Goal: Communication & Community: Answer question/provide support

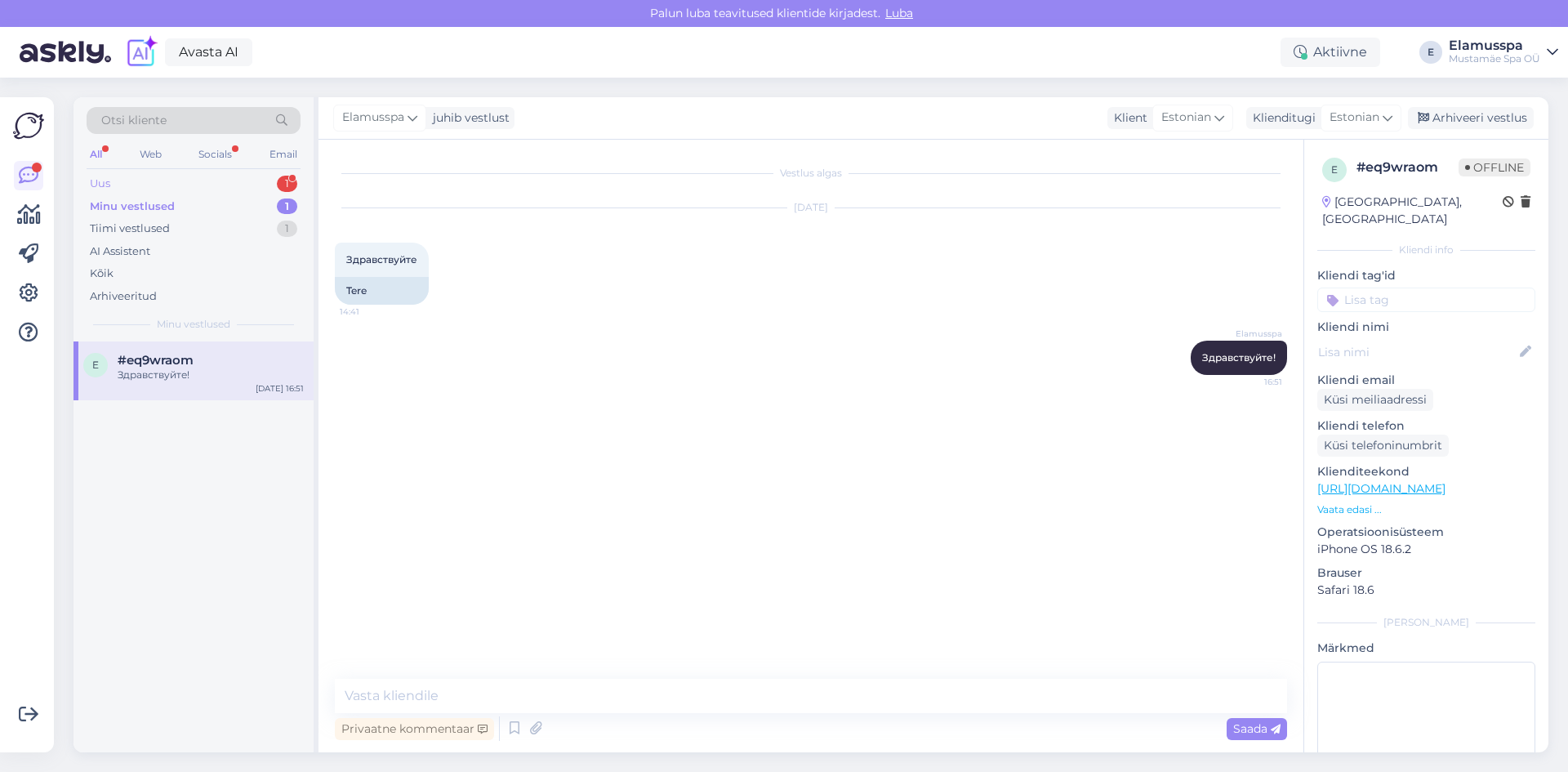
click at [170, 180] on div "Uus 1" at bounding box center [193, 183] width 214 height 23
click at [171, 401] on div "J [PERSON_NAME] 1 Do you have food menu to see online? [DATE] 17:09" at bounding box center [193, 379] width 240 height 74
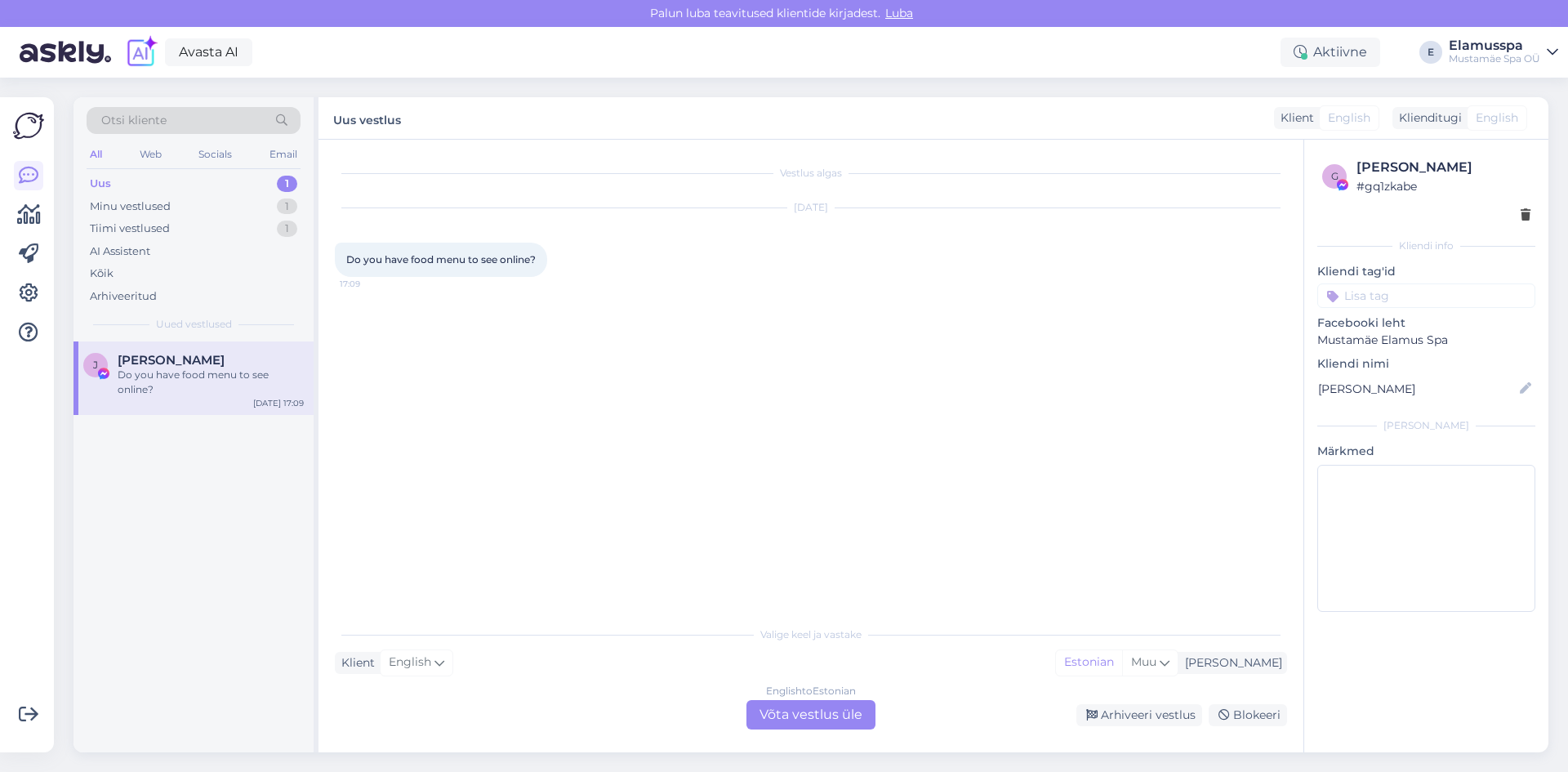
click at [766, 713] on div "English to Estonian Võta vestlus üle" at bounding box center [811, 715] width 129 height 30
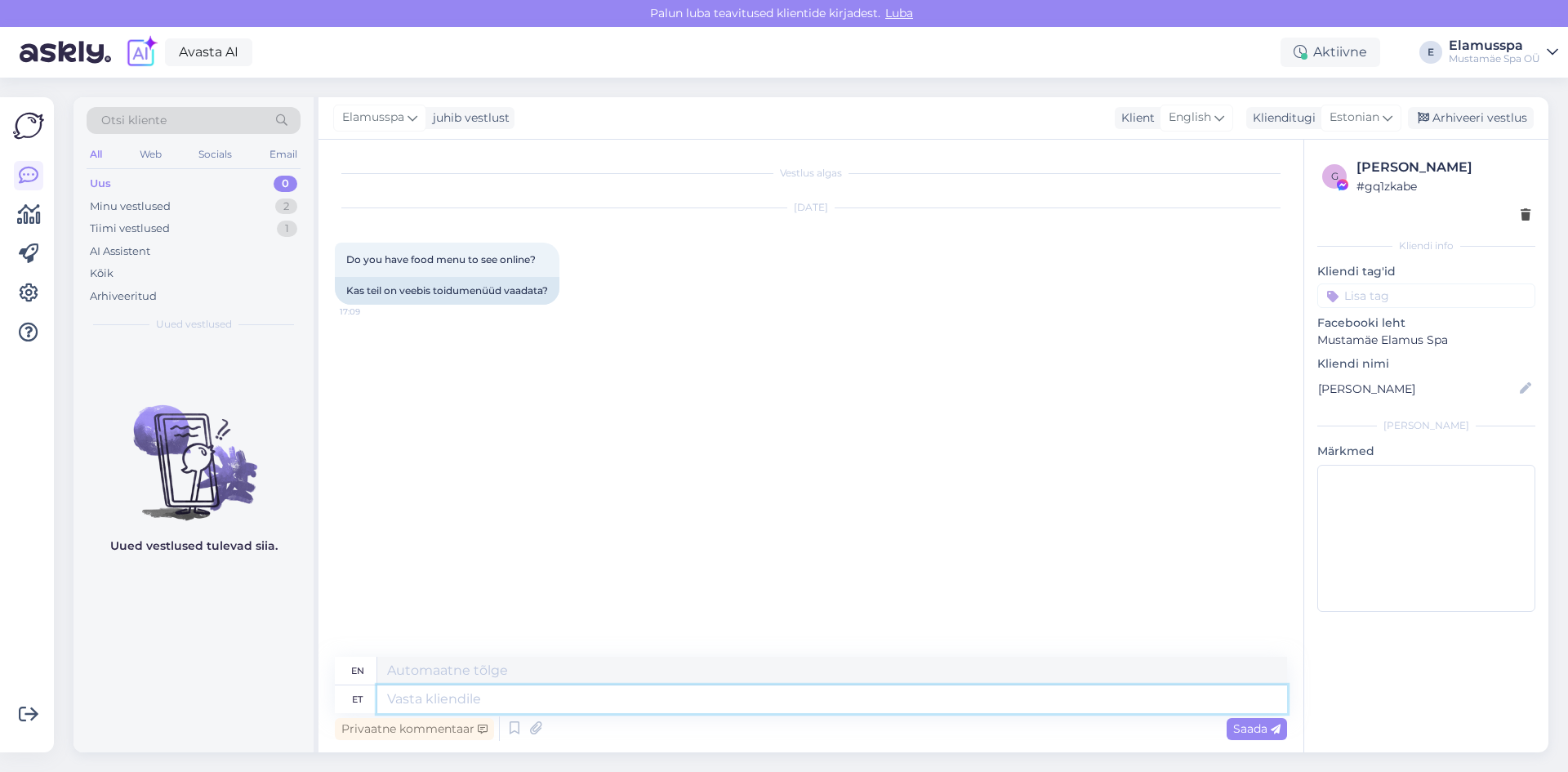
click at [694, 708] on textarea at bounding box center [832, 699] width 910 height 28
type textarea "Hi!"
type textarea "Hi! You"
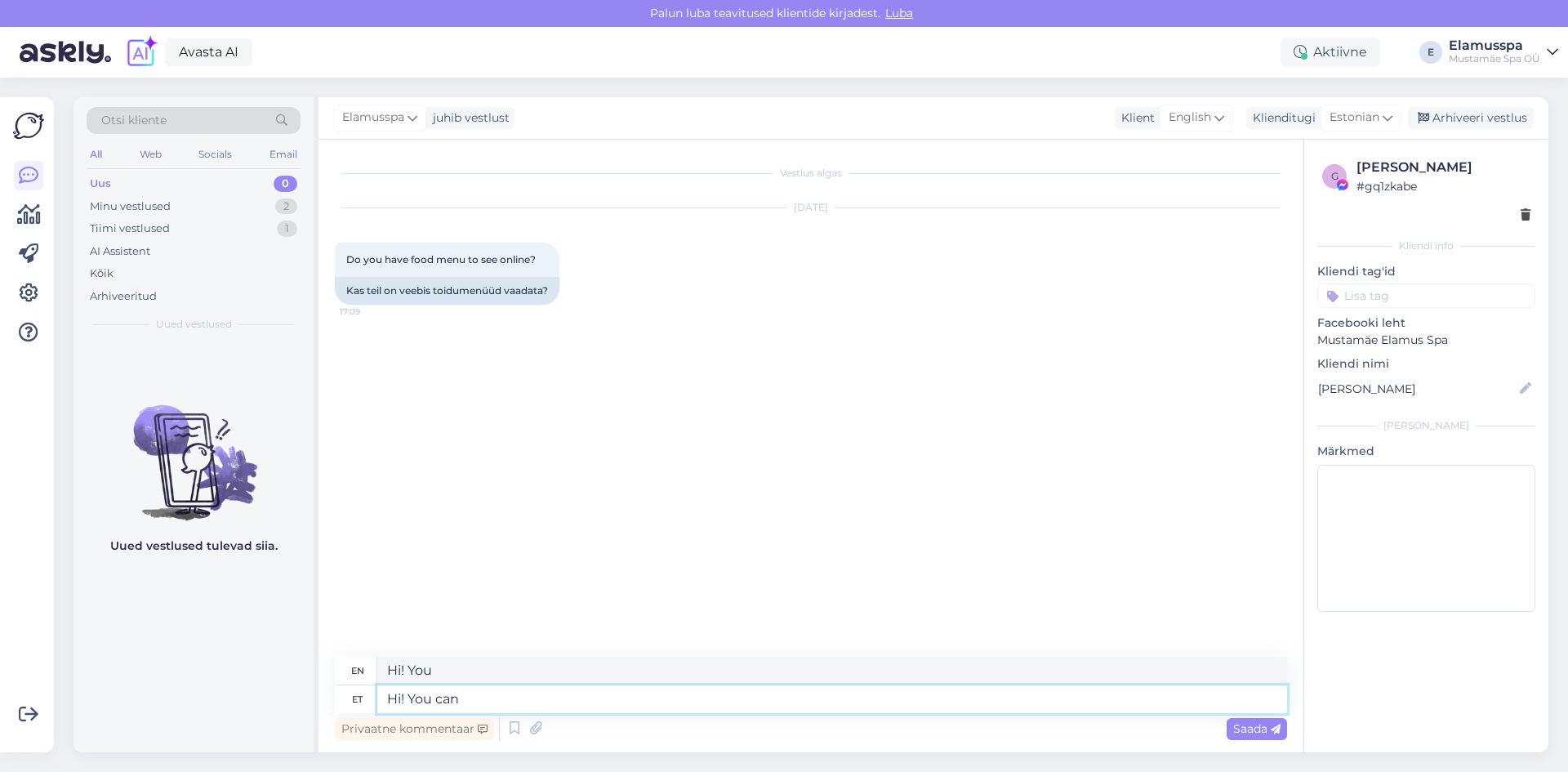
type textarea "Hi! You can"
type textarea "Hi! You can find a"
type textarea "Hi! You can find"
type textarea "Hi! You can find a me"
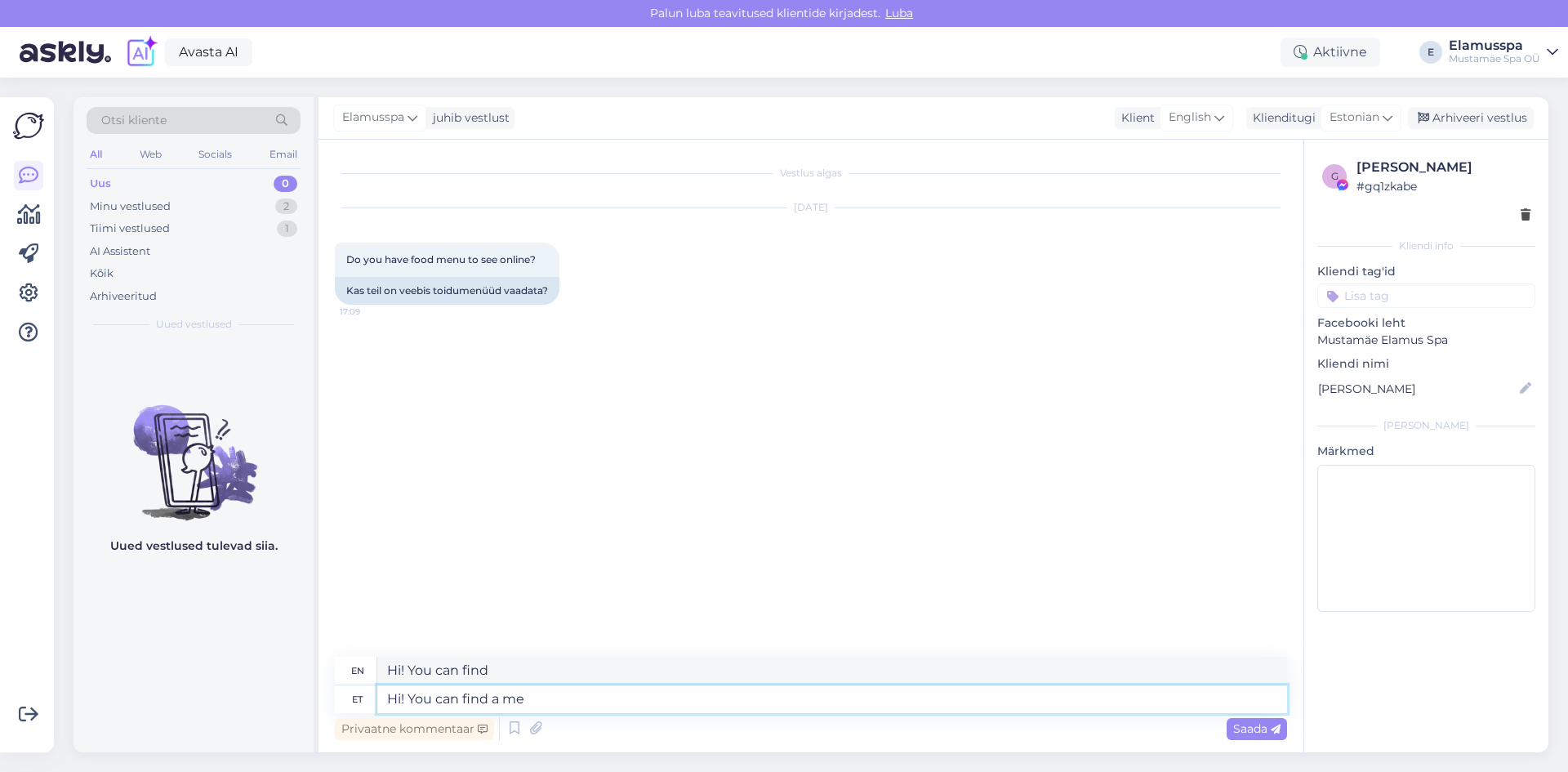
type textarea "Hi! You can find a"
type textarea "Hi! You can find a menu"
type textarea "Hi! You can find a menu here:"
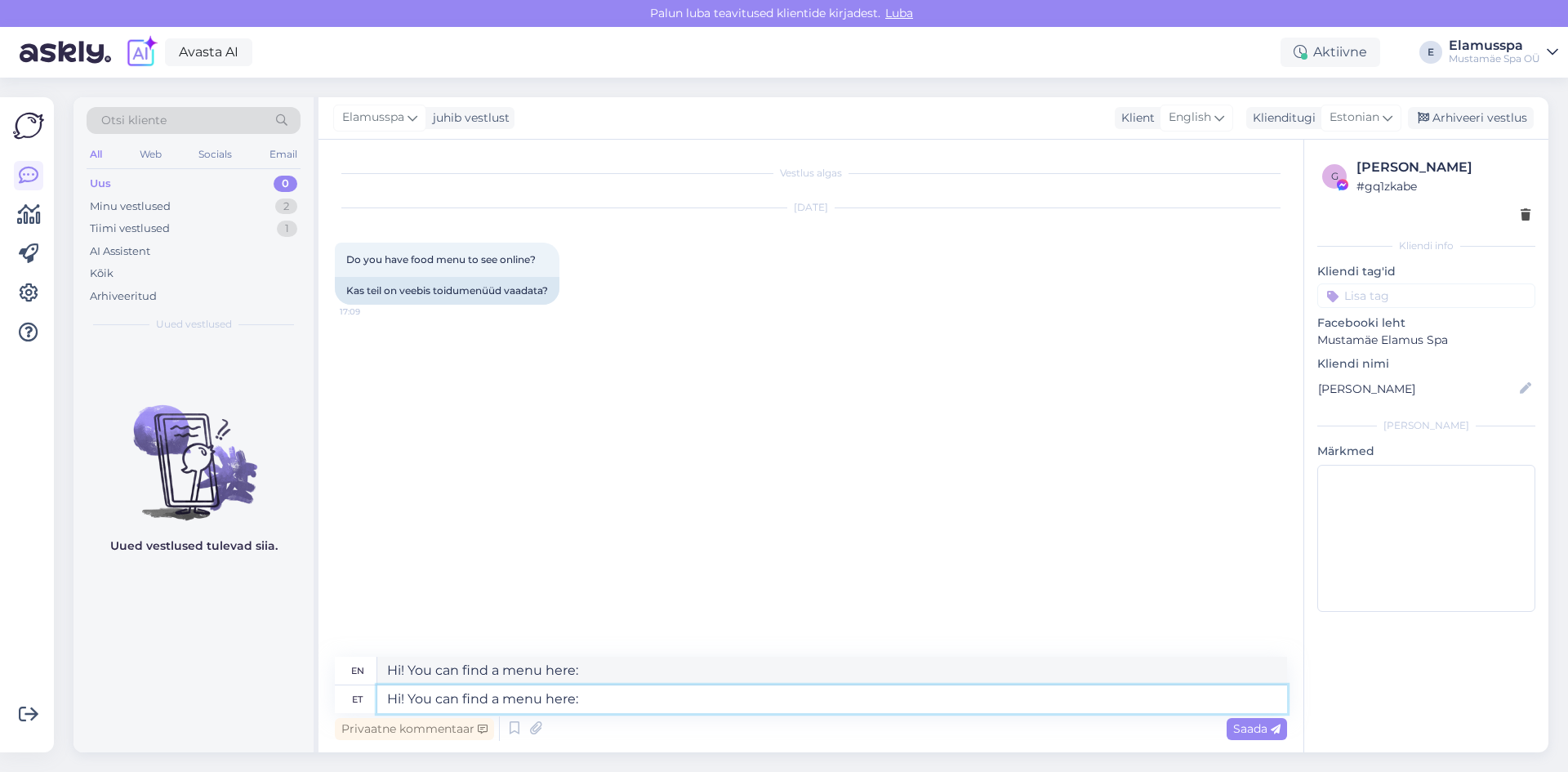
paste textarea "[URL][DOMAIN_NAME]"
type textarea "Hi! You can find a menu here: [URL][DOMAIN_NAME]"
type textarea "Hi! You can find a menu here: [URL][DOMAIN_NAME]'"
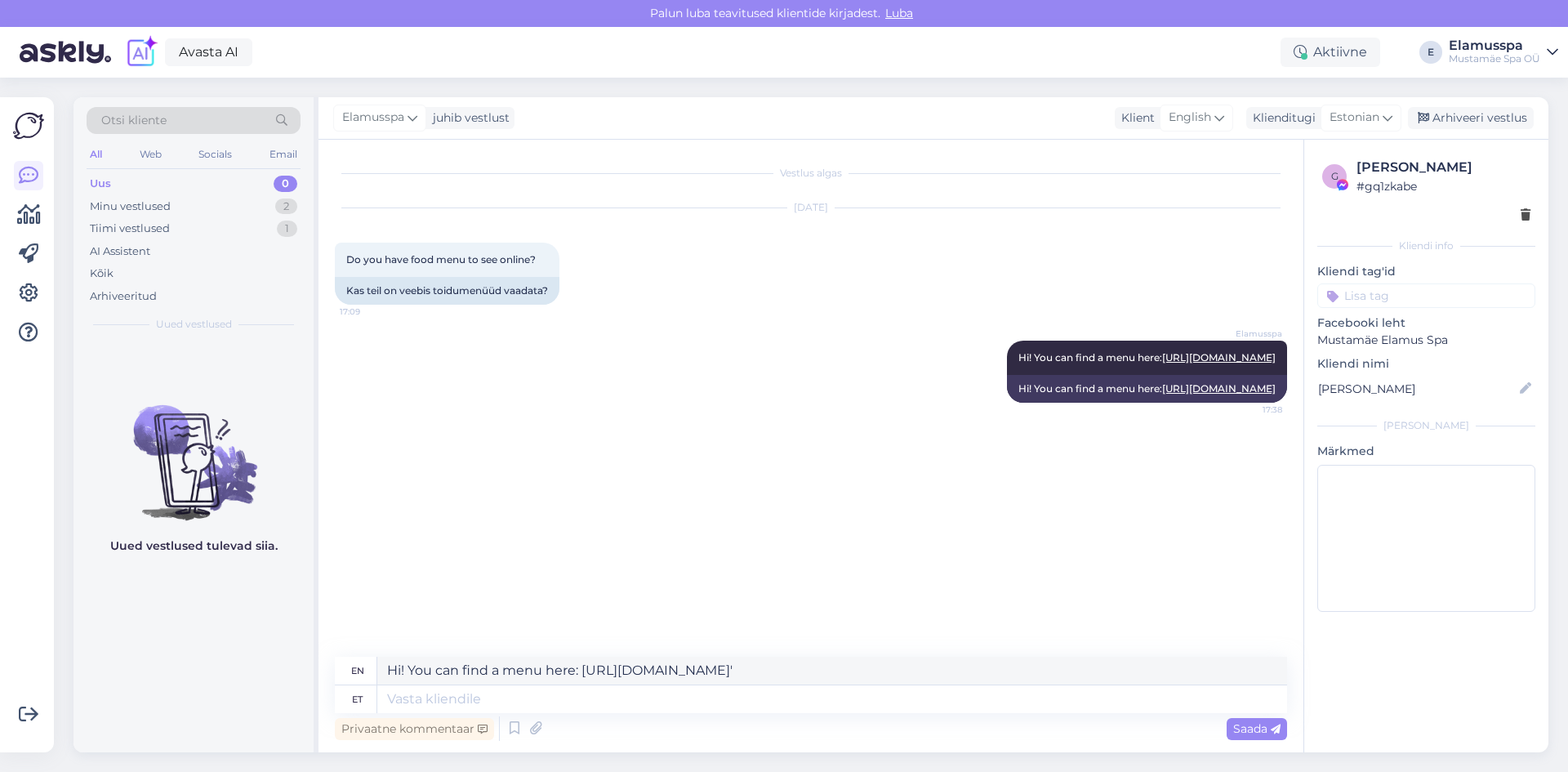
click at [877, 603] on div "Vestlus algas [DATE] Do you have food menu to see online? 17:09 Kas teil on vee…" at bounding box center [817, 399] width 967 height 486
click at [826, 650] on div "Vestlus algas [DATE] Do you have food menu to see online? 17:09 Kas teil on vee…" at bounding box center [810, 445] width 985 height 613
drag, startPoint x: 880, startPoint y: 667, endPoint x: 242, endPoint y: 640, distance: 638.6
click at [242, 640] on div "Otsi kliente All Web Socials Email Uus 0 Minu vestlused 2 Tiimi vestlused 1 AI …" at bounding box center [811, 425] width 1475 height 655
click at [1467, 121] on div "Arhiveeri vestlus" at bounding box center [1470, 118] width 125 height 22
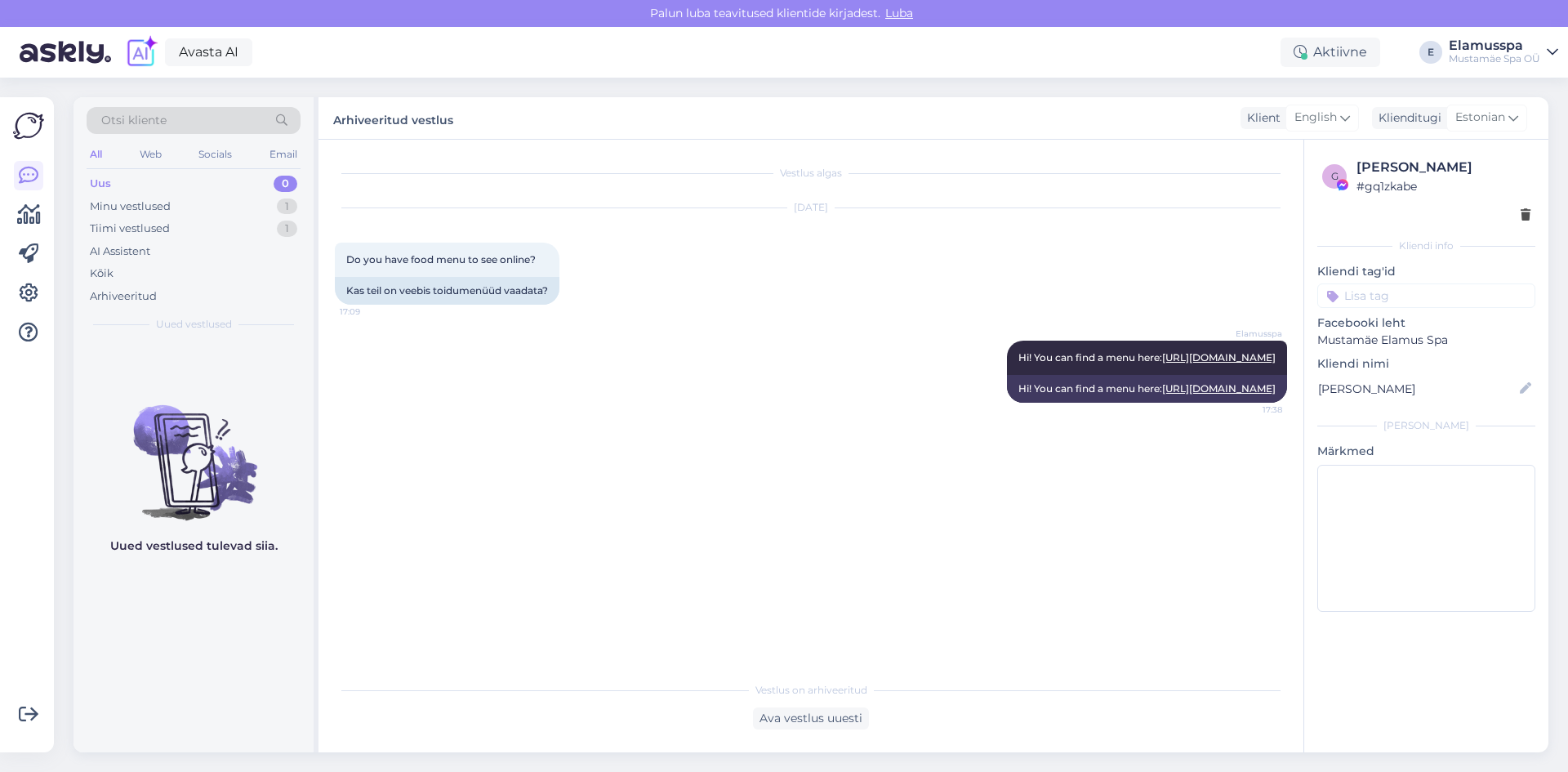
click at [1006, 284] on div "[DATE] Do you have food menu to see online? 17:09 Kas teil on veebis toidumenüü…" at bounding box center [810, 256] width 953 height 132
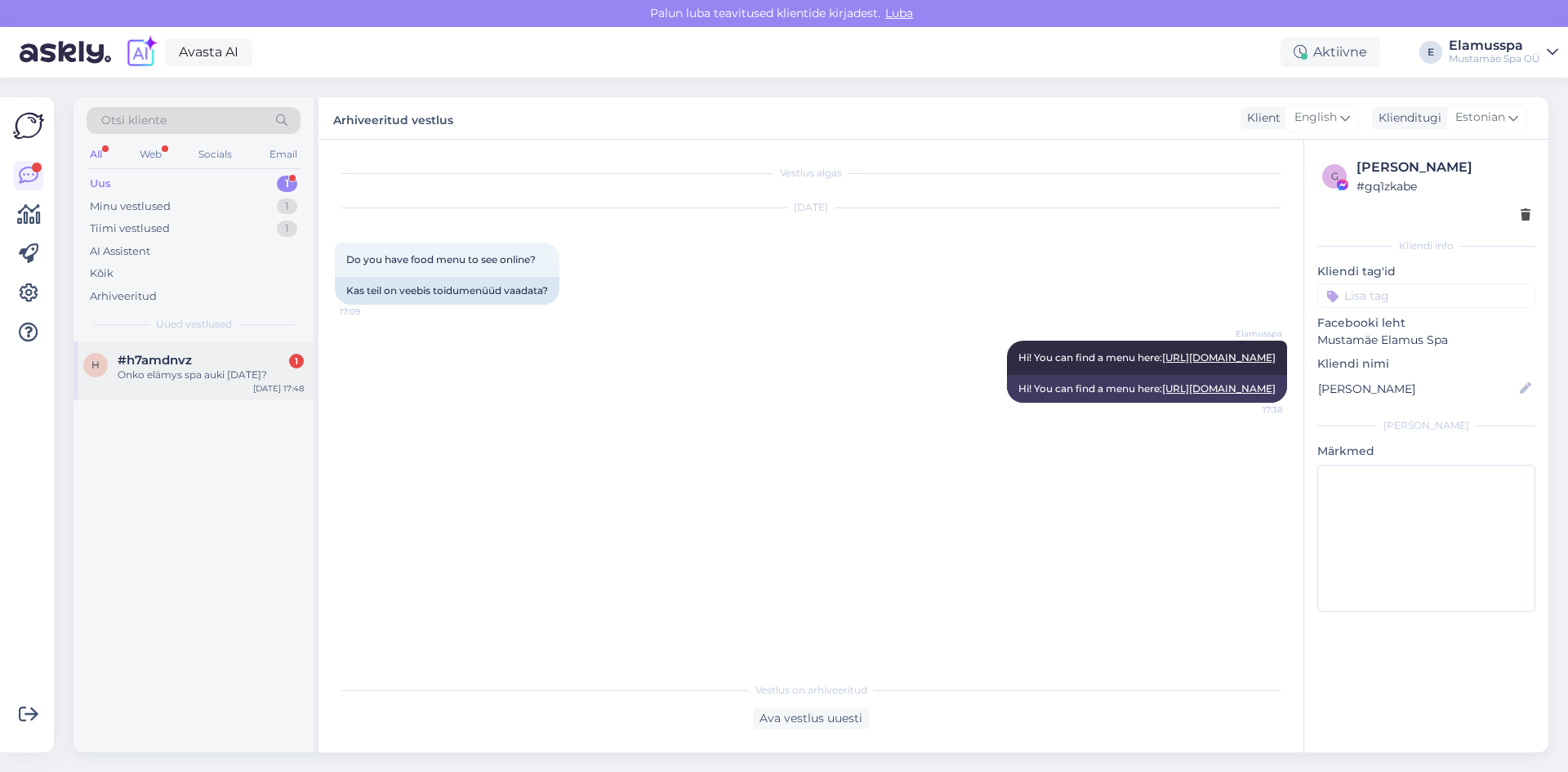
click at [129, 376] on div "Onko elämys spa auki [DATE]?" at bounding box center [210, 375] width 186 height 15
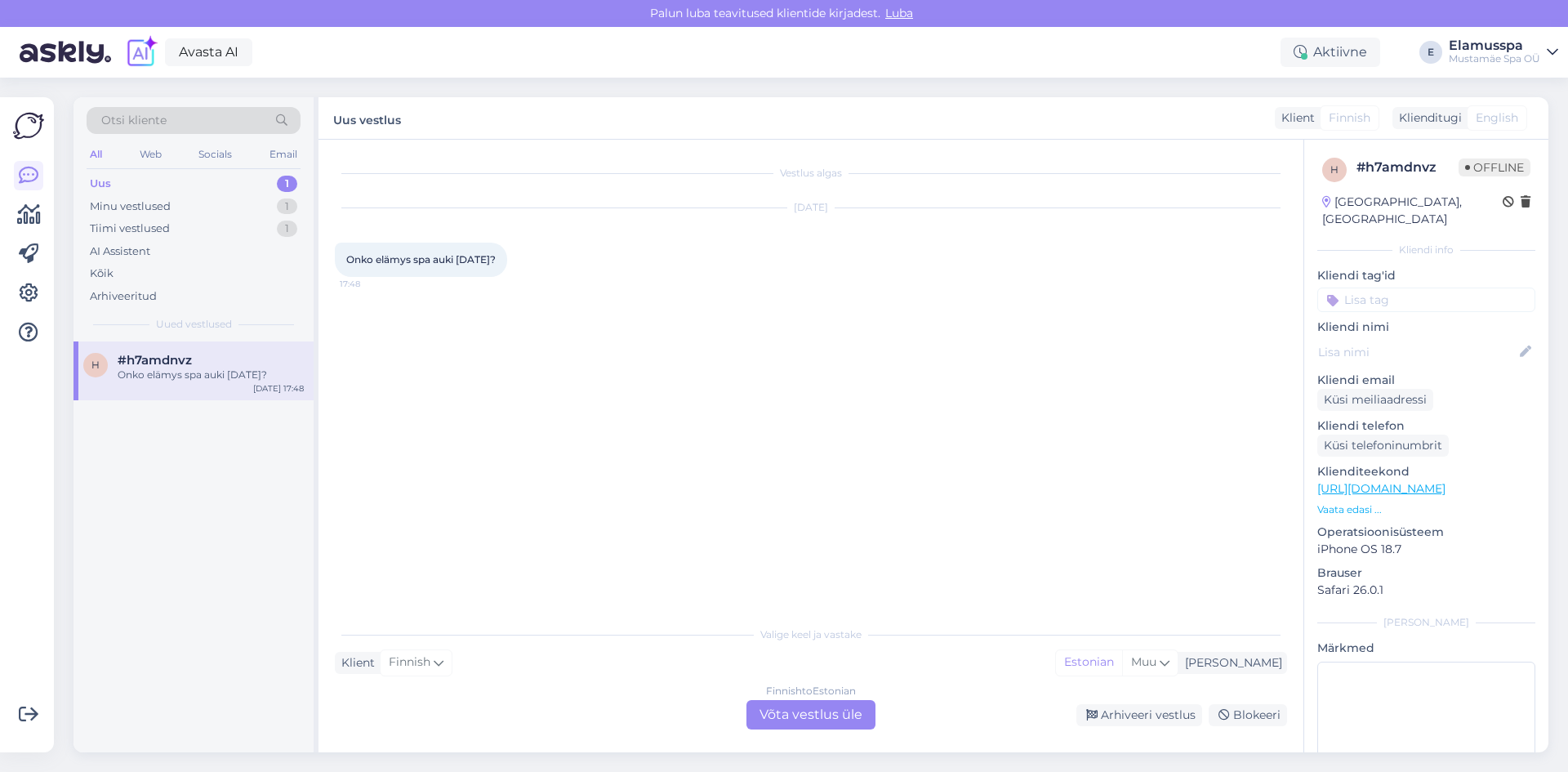
click at [767, 694] on div "Finnish to Estonian" at bounding box center [811, 691] width 90 height 15
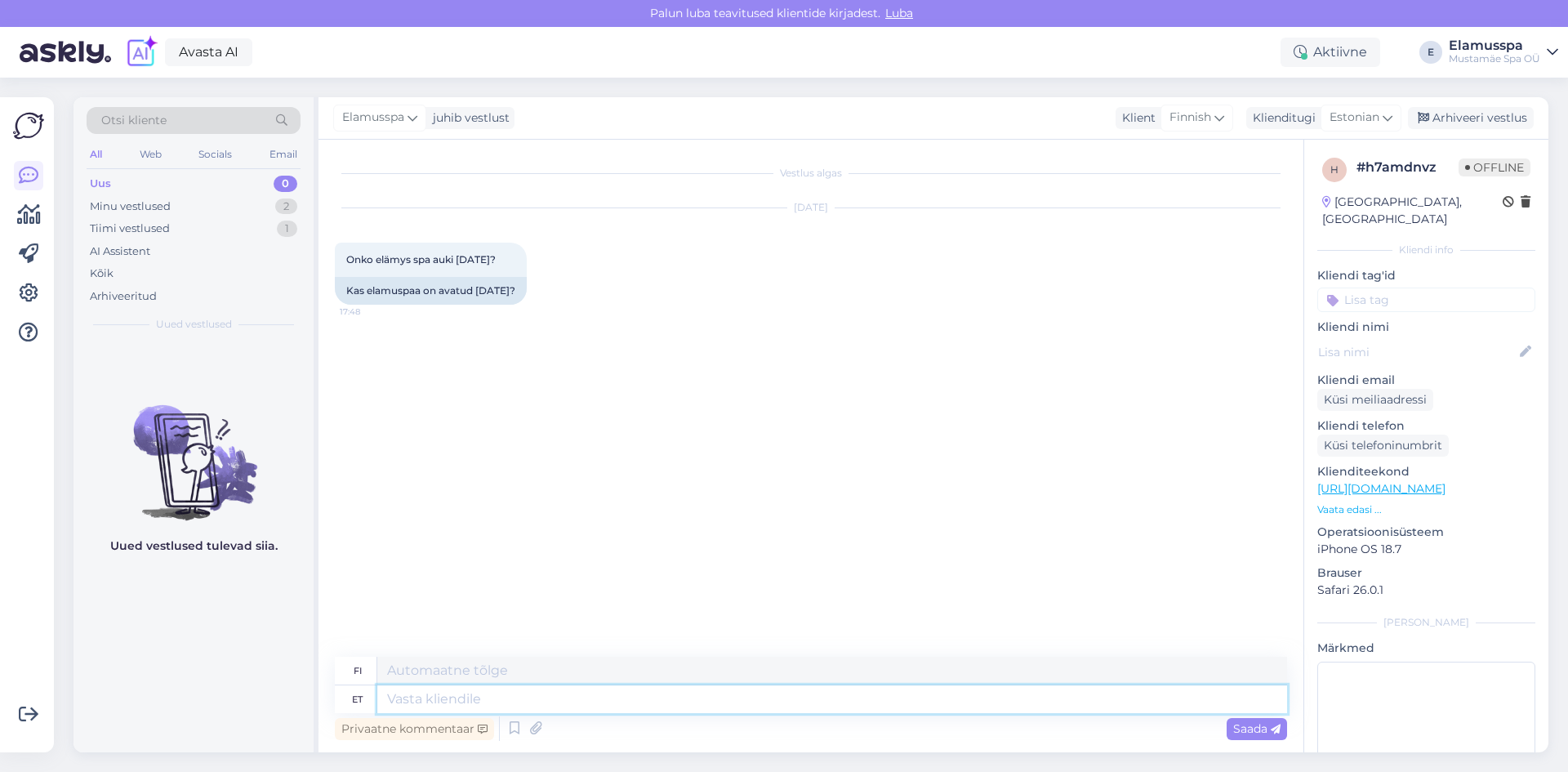
click at [419, 690] on textarea at bounding box center [832, 699] width 910 height 28
type textarea "Tere!"
type textarea "Hei"
type textarea "Tere!"
type textarea "Hei!"
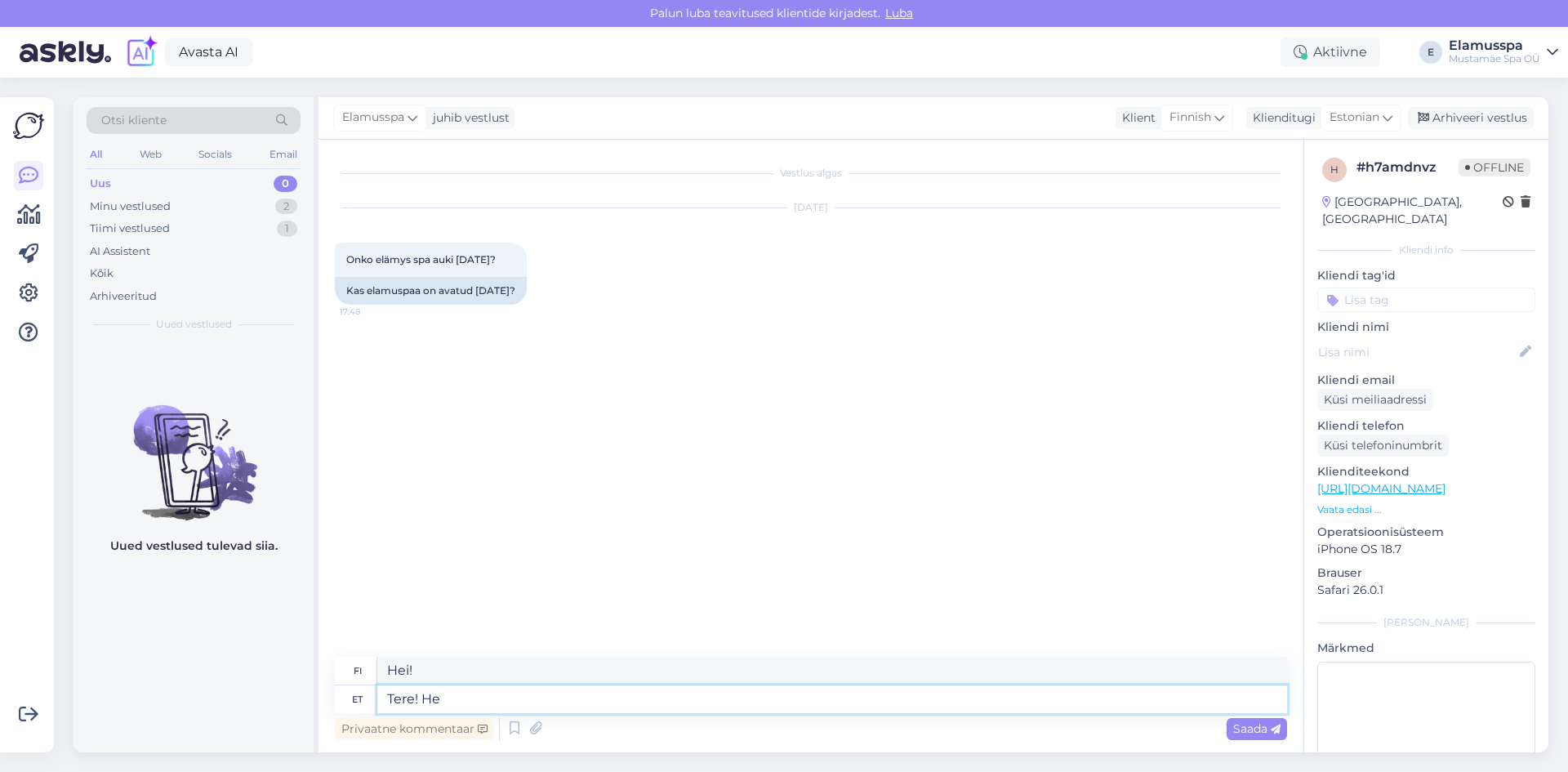
type textarea "Tere! Het"
type textarea "Hei! Hei"
type textarea "Tere! [GEOGRAPHIC_DATA]"
type textarea "Hei! Tällä hetkellä"
type textarea "Tere! Hetkeseisuga oleme"
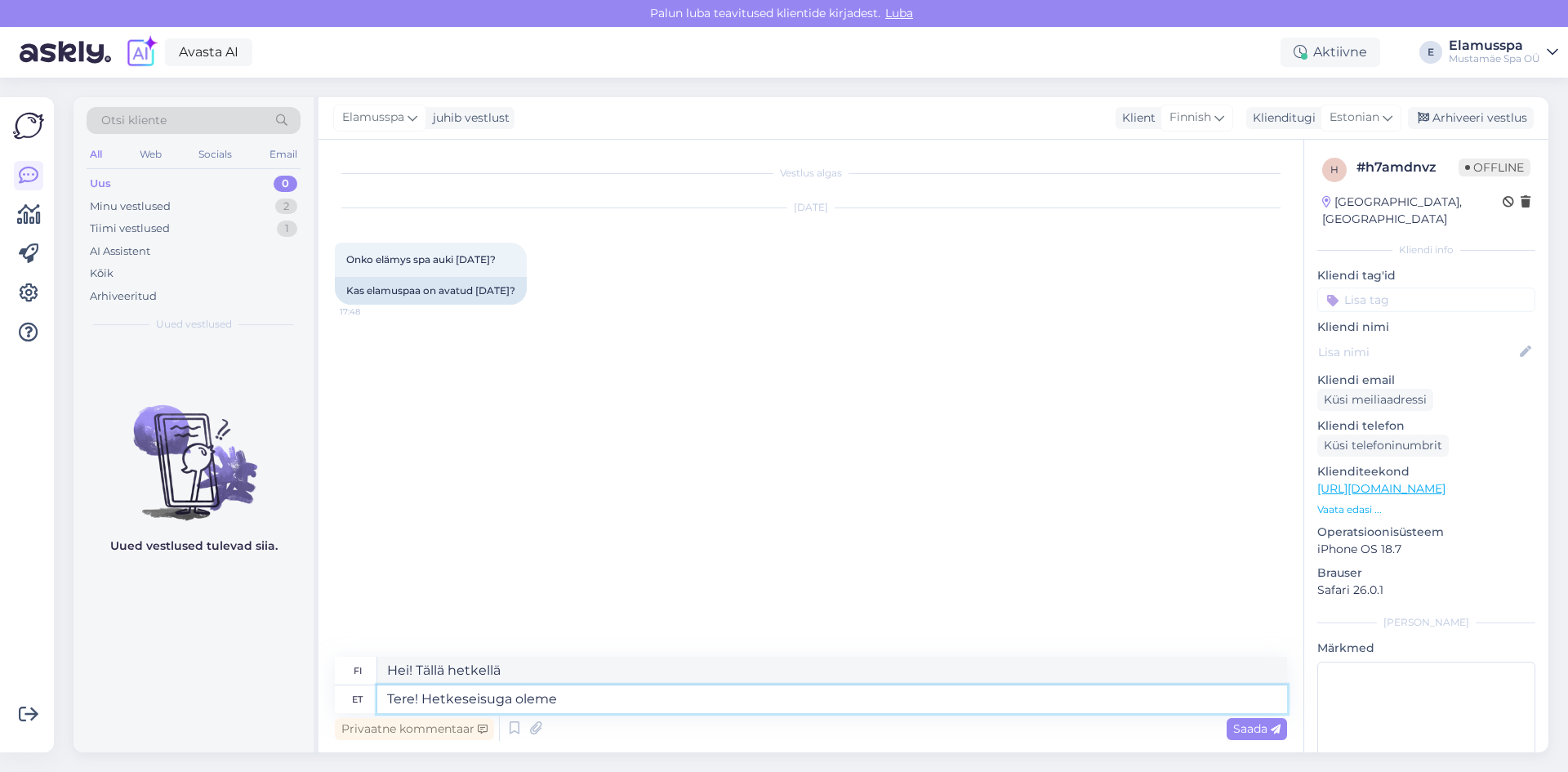
type textarea "Hei! Olemme tällä hetkellä"
type textarea "Tere! Hetkeseisuga oleme avatud,"
type textarea "Hei! Olemme tällä hetkellä avoinna,"
type textarea "Tere! Hetkeseisuga oleme avatud, aga"
type textarea "Hei! Olemme tällä hetkellä avoinna, mutta"
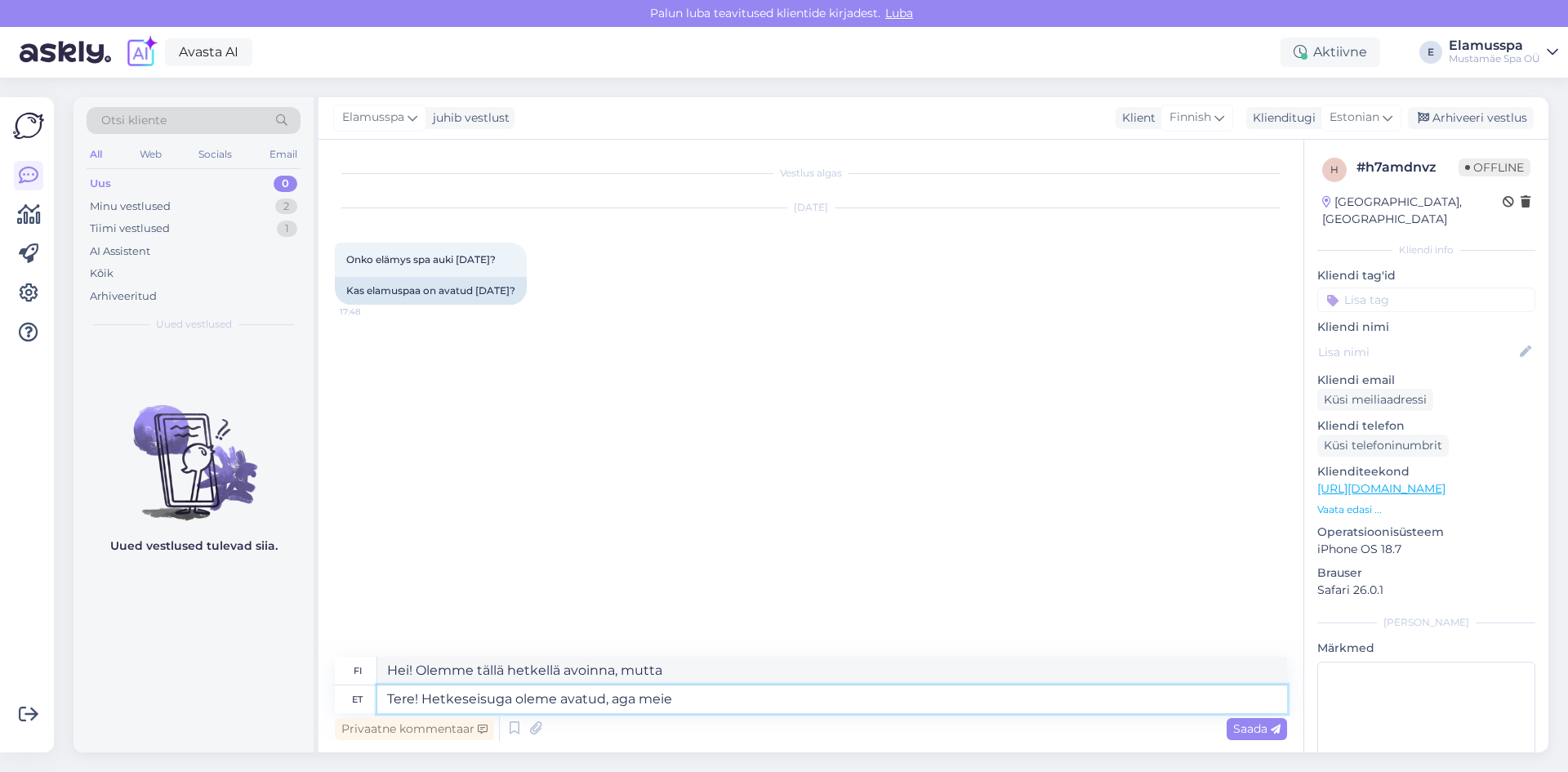
type textarea "Tere! Hetkeseisuga oleme avatud, aga meie"
type textarea "Hei! Olemme tällä hetkellä avoinna, mutta me"
type textarea "Tere! Hetkeseisuga oleme avatud, aga meie veebil"
type textarea "Hei! Olemme tällä hetkellä avoinna, mutta verkkosivustomme"
type textarea "Tere! Hetkeseisuga oleme avatud, aga meie veebilehelt saata"
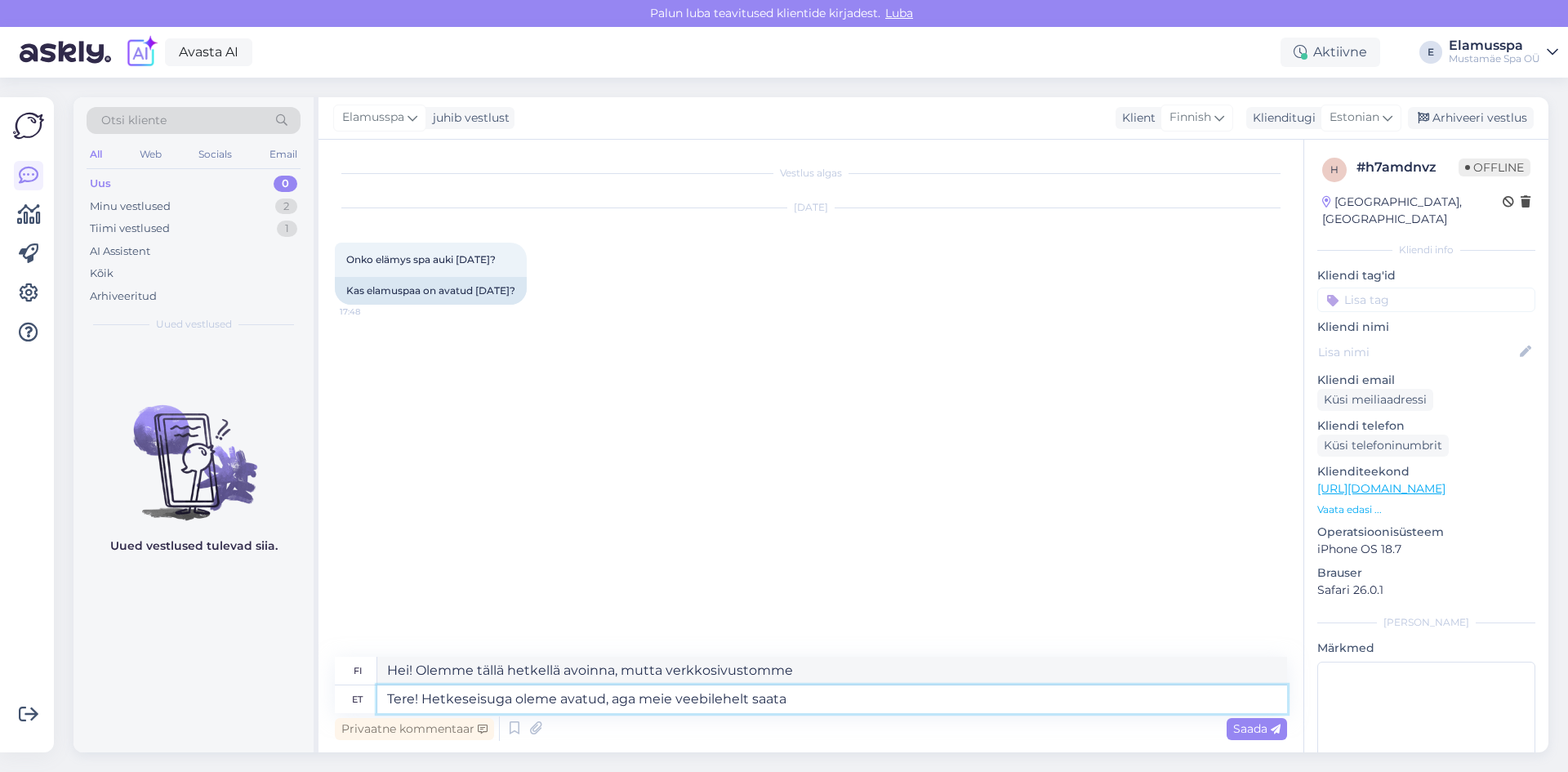
type textarea "Hei! Olemme tällä hetkellä avoinna, mutta verkkosivustoamme [PERSON_NAME] lähet…"
type textarea "Tere! Hetkeseisuga oleme avatud, aga meie veebilehelt saata ´"
type textarea "Hei! Olemme tällä hetkellä avoinna, mutta emme voi lähettää sähköposteja verkko…"
type textarea "Tere! Hetkeseisuga oleme avatud, aga meie veebilehelt saat"
type textarea "Hei! Olemme tällä hetkellä avoinna, mutta verkkosivustoamme [PERSON_NAME] lähet…"
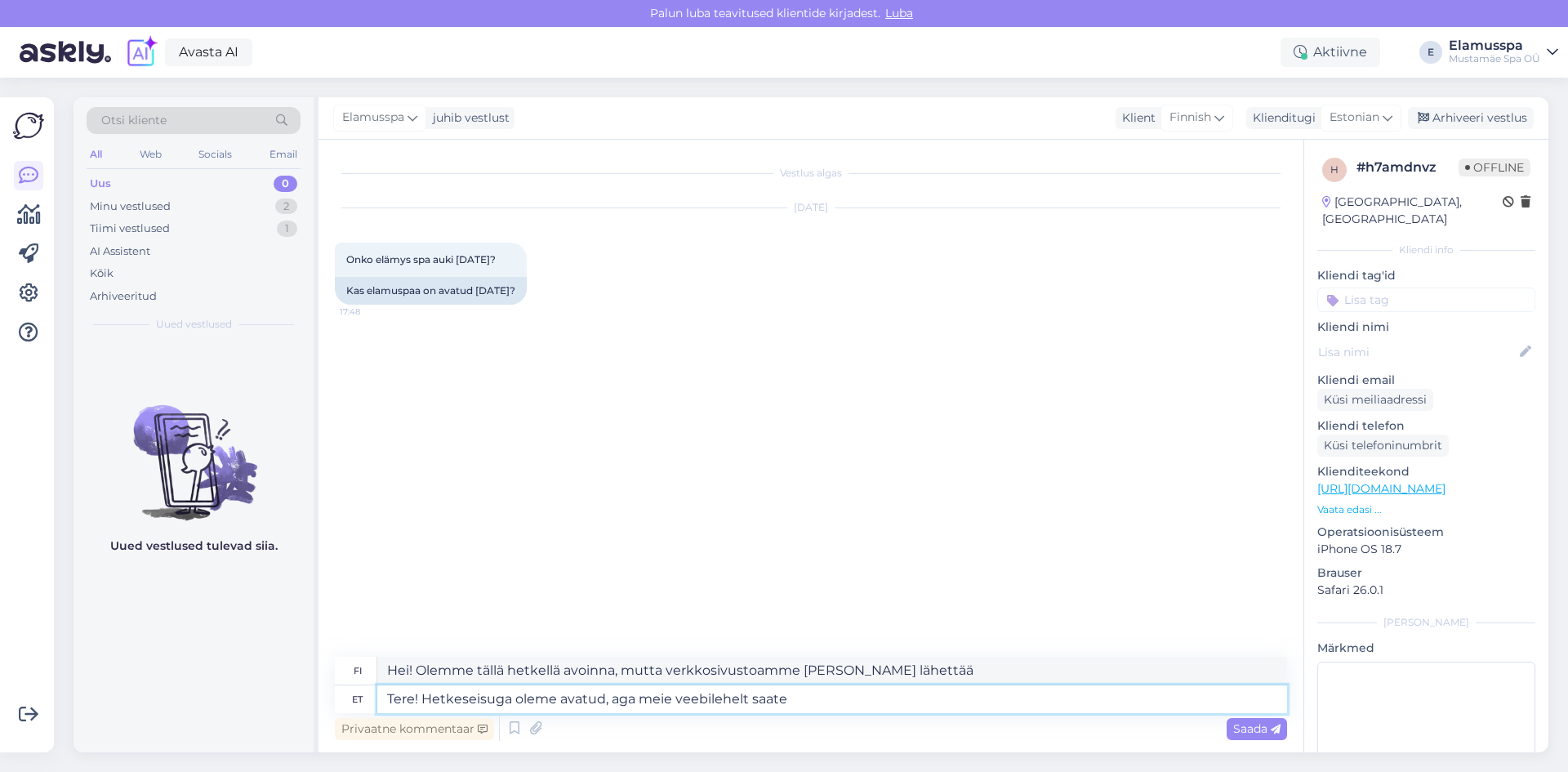
type textarea "Tere! Hetkeseisuga oleme avatud, aga meie veebilehelt saate"
type textarea "Hei! Olemme tällä hetkellä avoinna, mutta [PERSON_NAME] verkkosivuillamme"
type textarea "Tere! Hetkeseisuga oleme avatud, aga meie veebilehelt saate jälgi"
type textarea "Hei! Olemme tällä hetkellä avoinna, mutta [PERSON_NAME] silti vierailla verkkos…"
type textarea "Tere! Hetkeseisuga oleme avatud, aga meie veebilehelt saate jälgida"
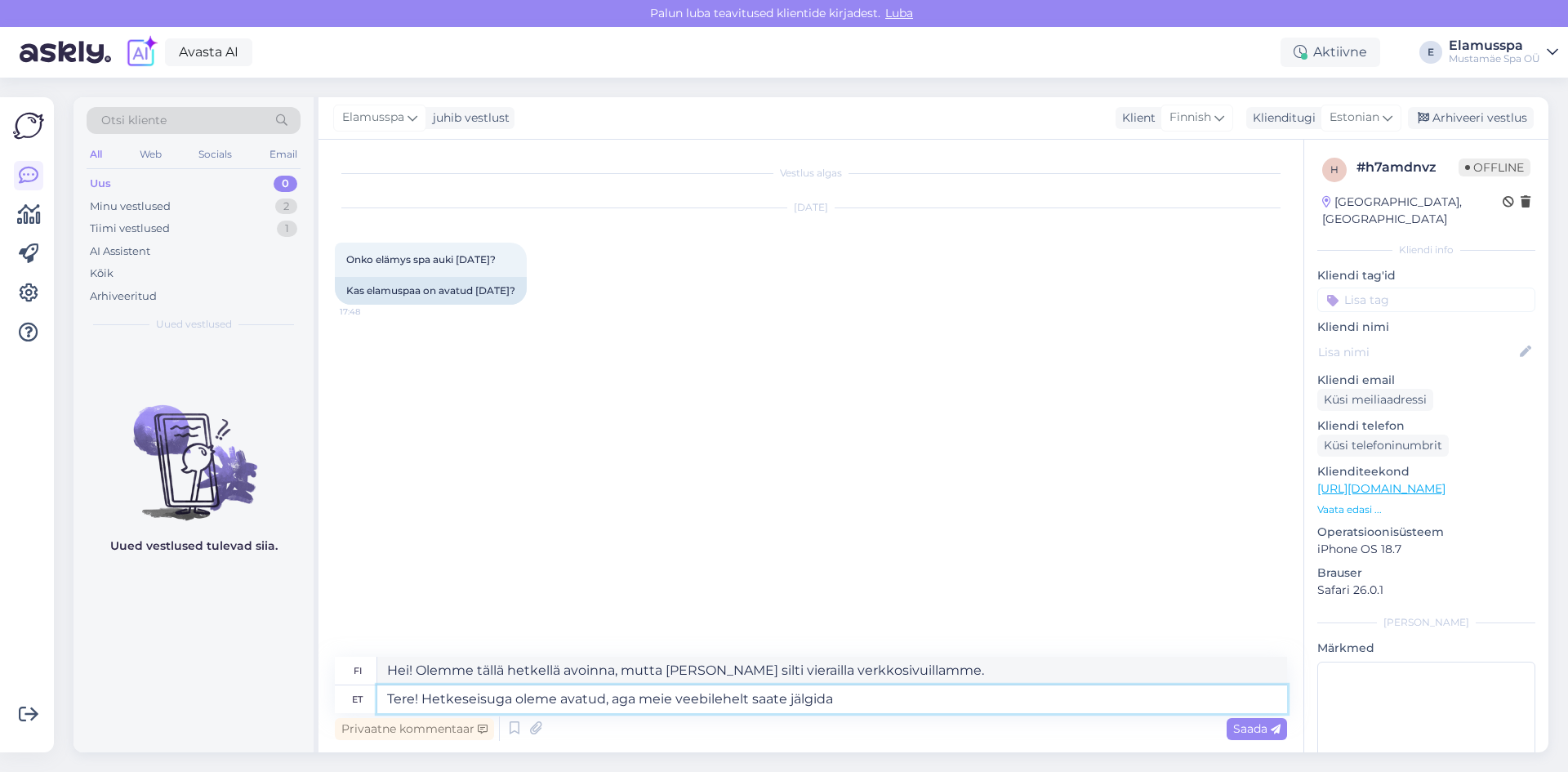
type textarea "Hei! Olemme tällä hetkellä avoinna, mutta [PERSON_NAME] seurata meitä verkkosiv…"
type textarea "Tere! Hetkeseisuga oleme avatud, aga meie veebilehelt saate jälgida juhul"
type textarea "Hei! Olemme tällä hetkellä avoinna, mutta [PERSON_NAME] seurata meitä verkkosiv…"
type textarea "Tere! Hetkeseisuga oleme avatud, aga meie veebilehelt saate jälgida juhul kui m"
type textarea "Hei! Olemme tällä hetkellä avoinna, mutta [PERSON_NAME] seurata meitä verkkosiv…"
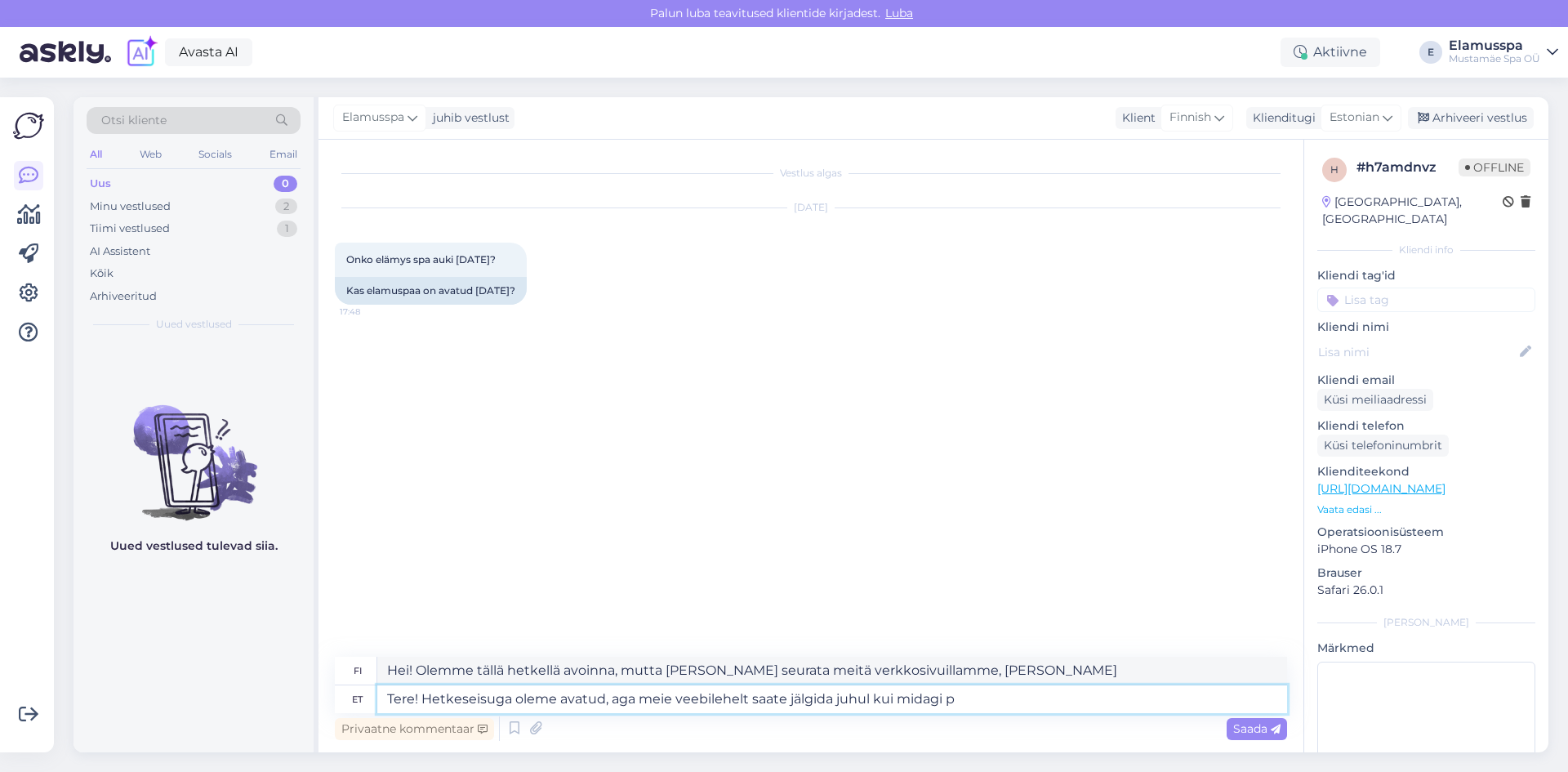
type textarea "Tere! Hetkeseisuga oleme avatud, aga meie veebilehelt saate jälgida juhul kui m…"
type textarea "Hei! Olemme tällä hetkellä avoinna, mutta [PERSON_NAME] seurata meitä verkkosiv…"
type textarea "Tere! Hetkeseisuga oleme avatud, aga meie veebilehelt saate jälgida juhul kui m…"
type textarea "Hei! Olemme tällä hetkellä avoinna, mutta [PERSON_NAME] seurata verkkosivujamme…"
type textarea "Tere! Hetkeseisuga oleme avatud, aga meie veebilehelt saate jälgida juhul kui m…"
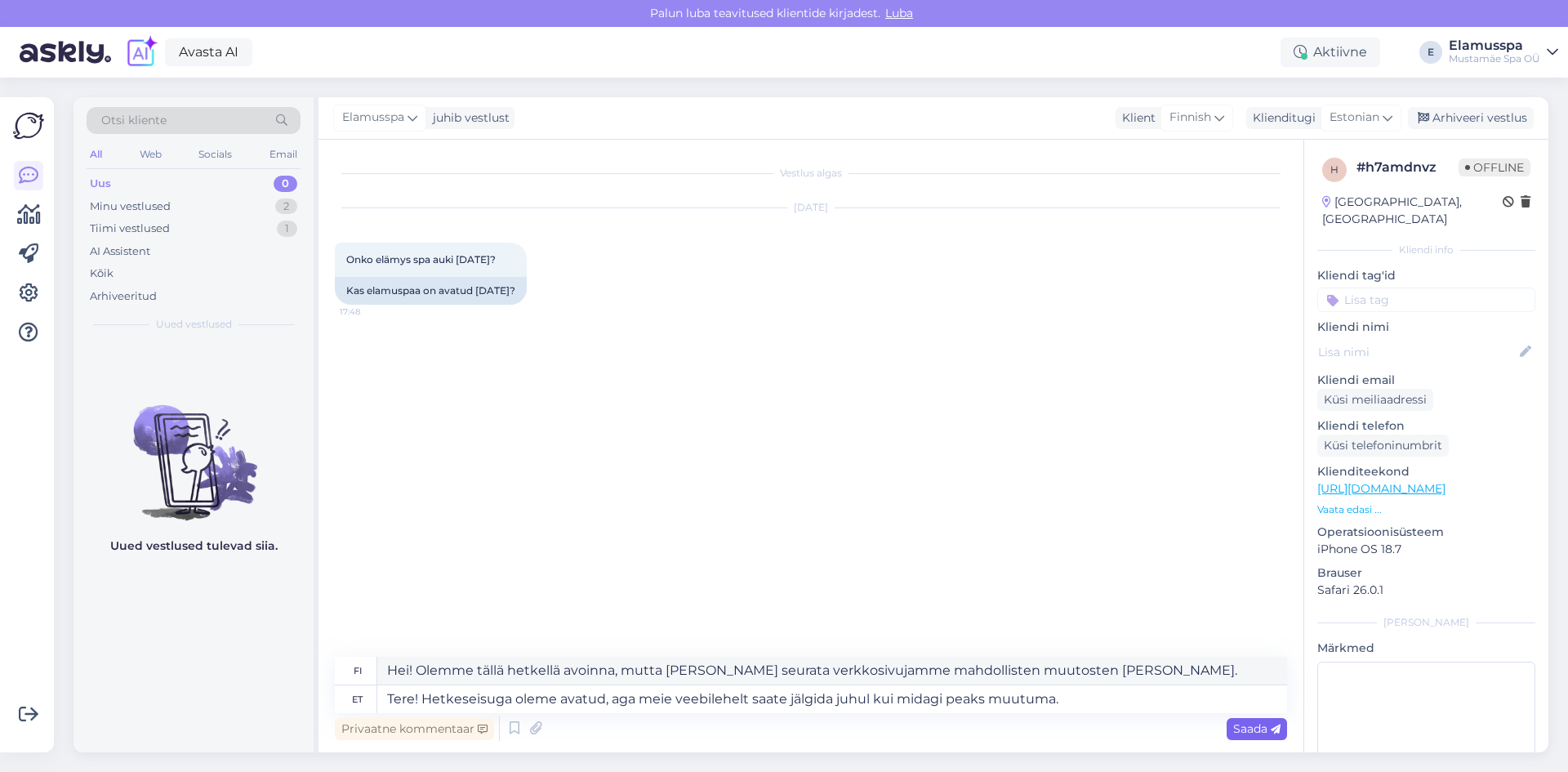
click at [1248, 728] on span "Saada" at bounding box center [1257, 728] width 48 height 15
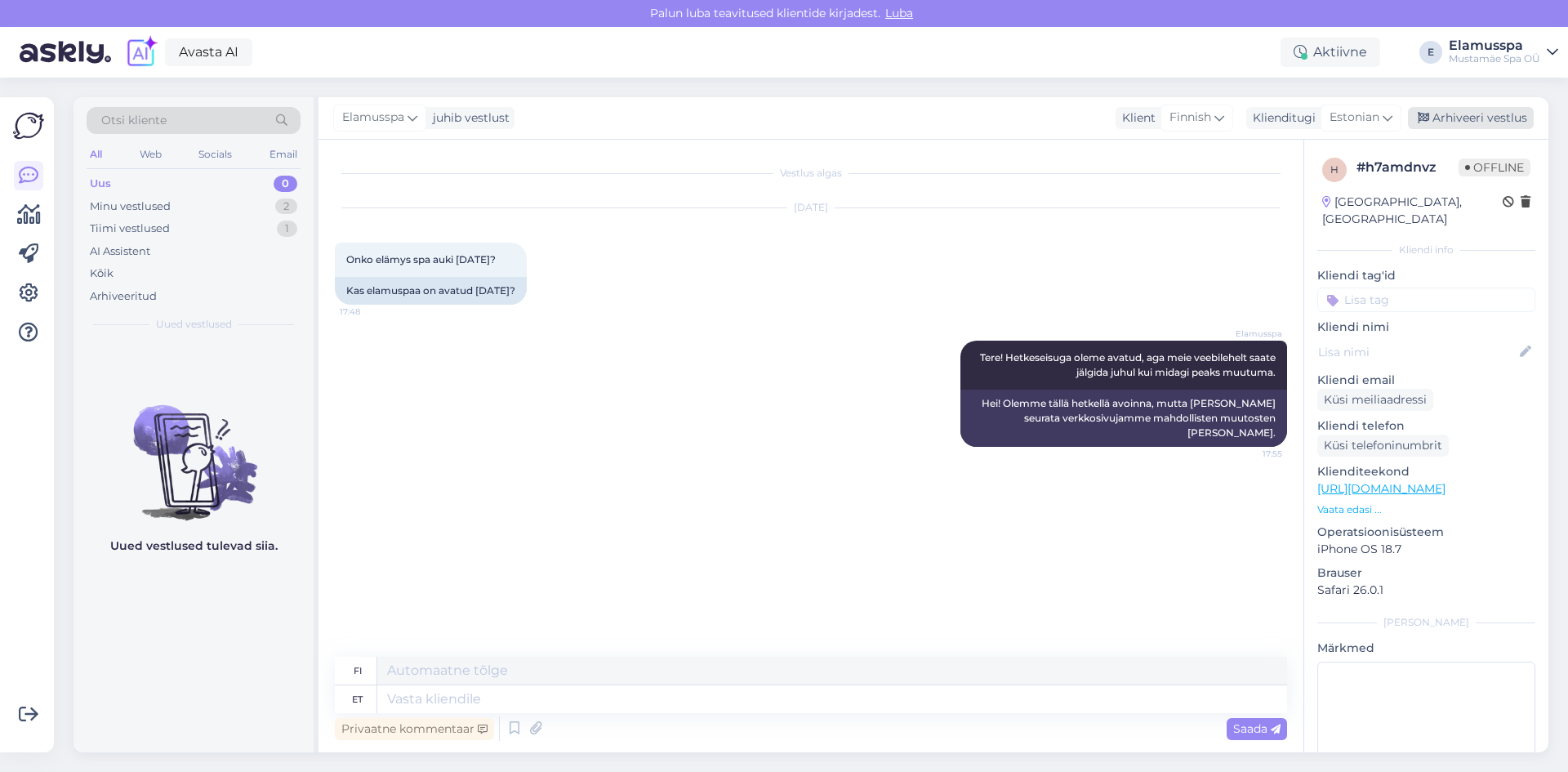
click at [1473, 116] on div "Arhiveeri vestlus" at bounding box center [1470, 118] width 125 height 22
